Goal: Navigation & Orientation: Go to known website

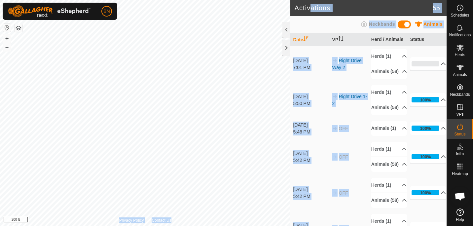
scroll to position [347, 0]
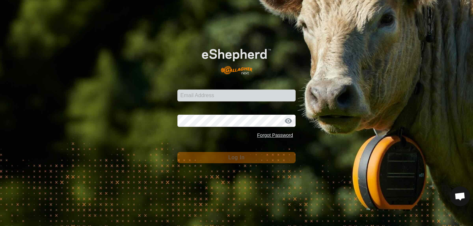
scroll to position [347, 0]
